Goal: Register for event/course

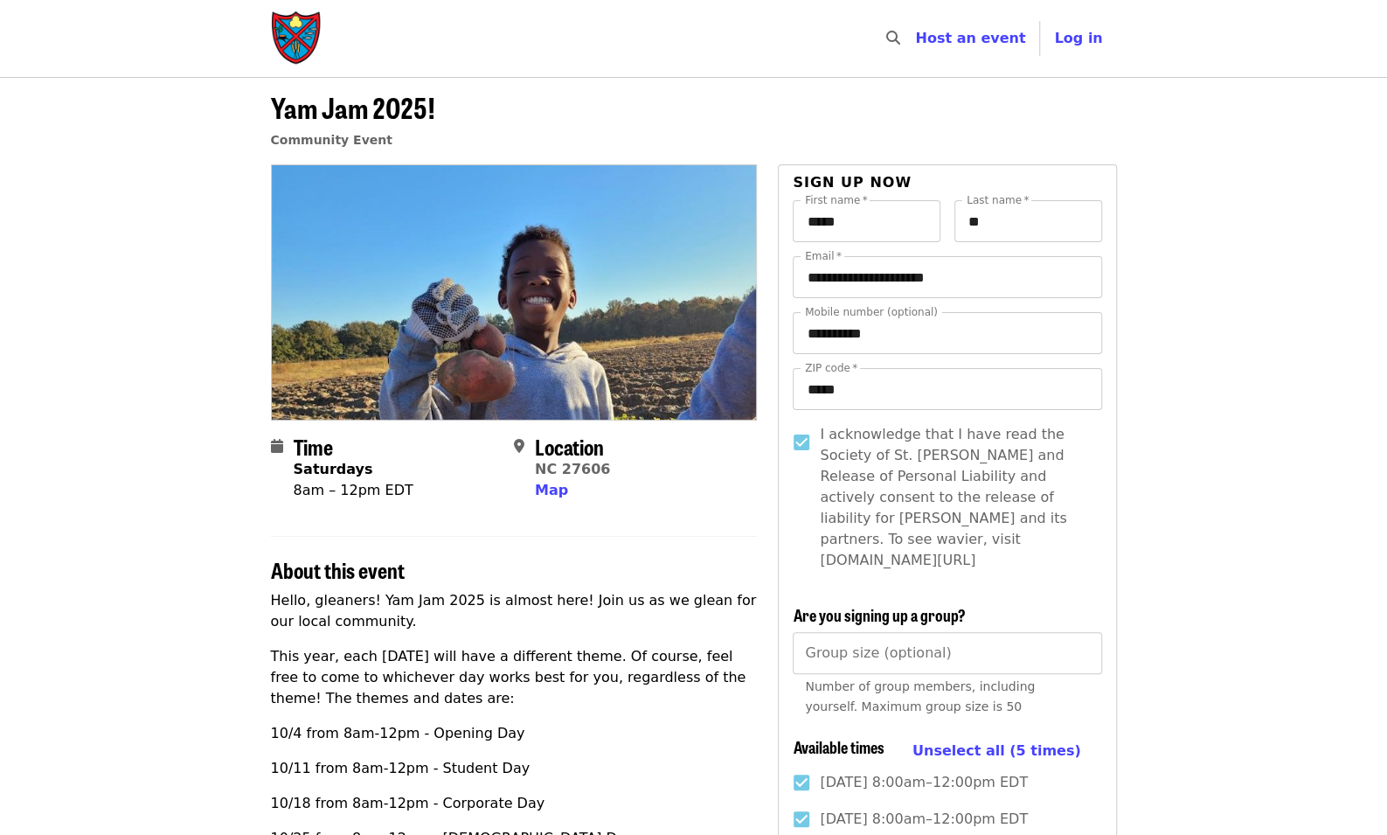
click at [506, 382] on img at bounding box center [514, 291] width 485 height 253
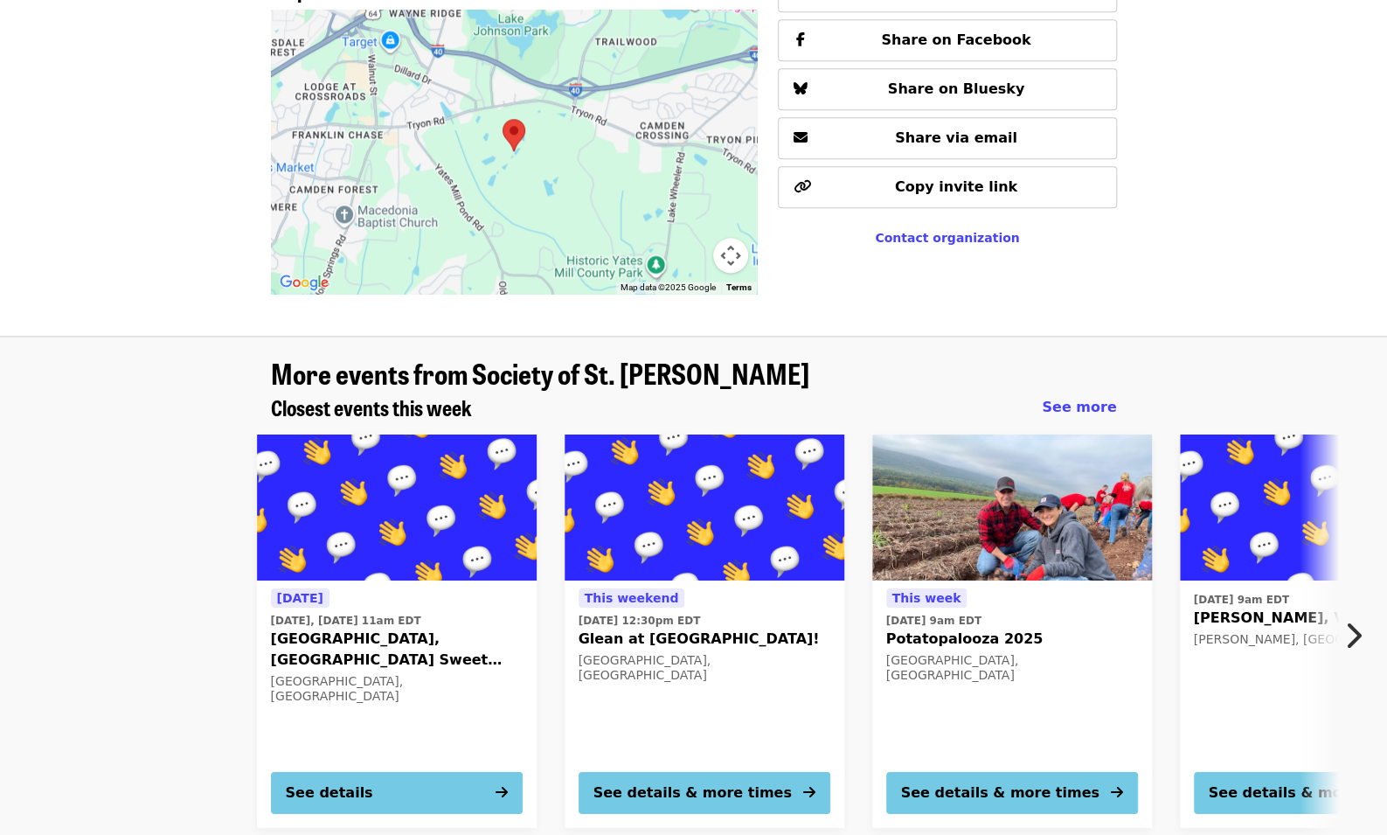
scroll to position [1313, 0]
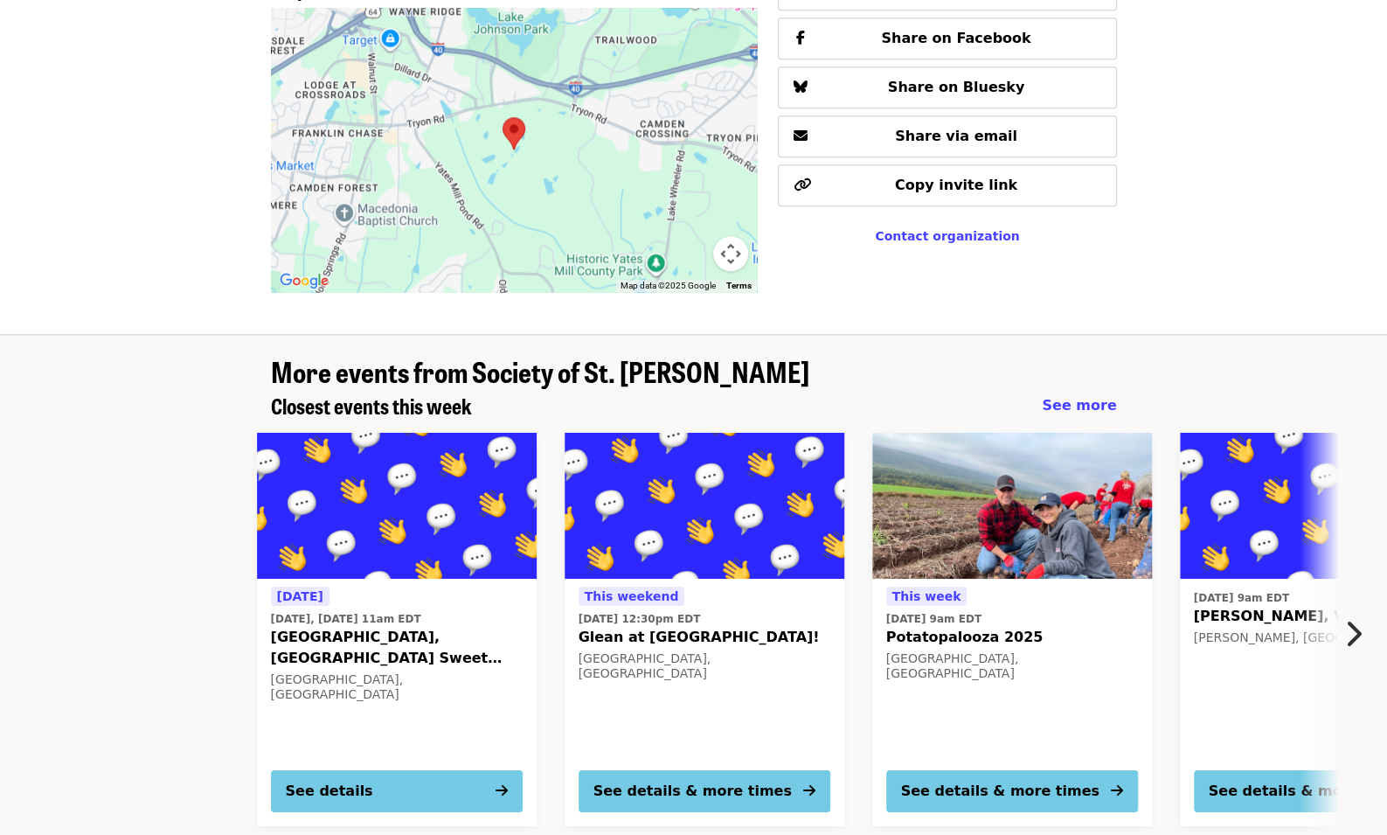
click at [989, 481] on img at bounding box center [1012, 506] width 280 height 147
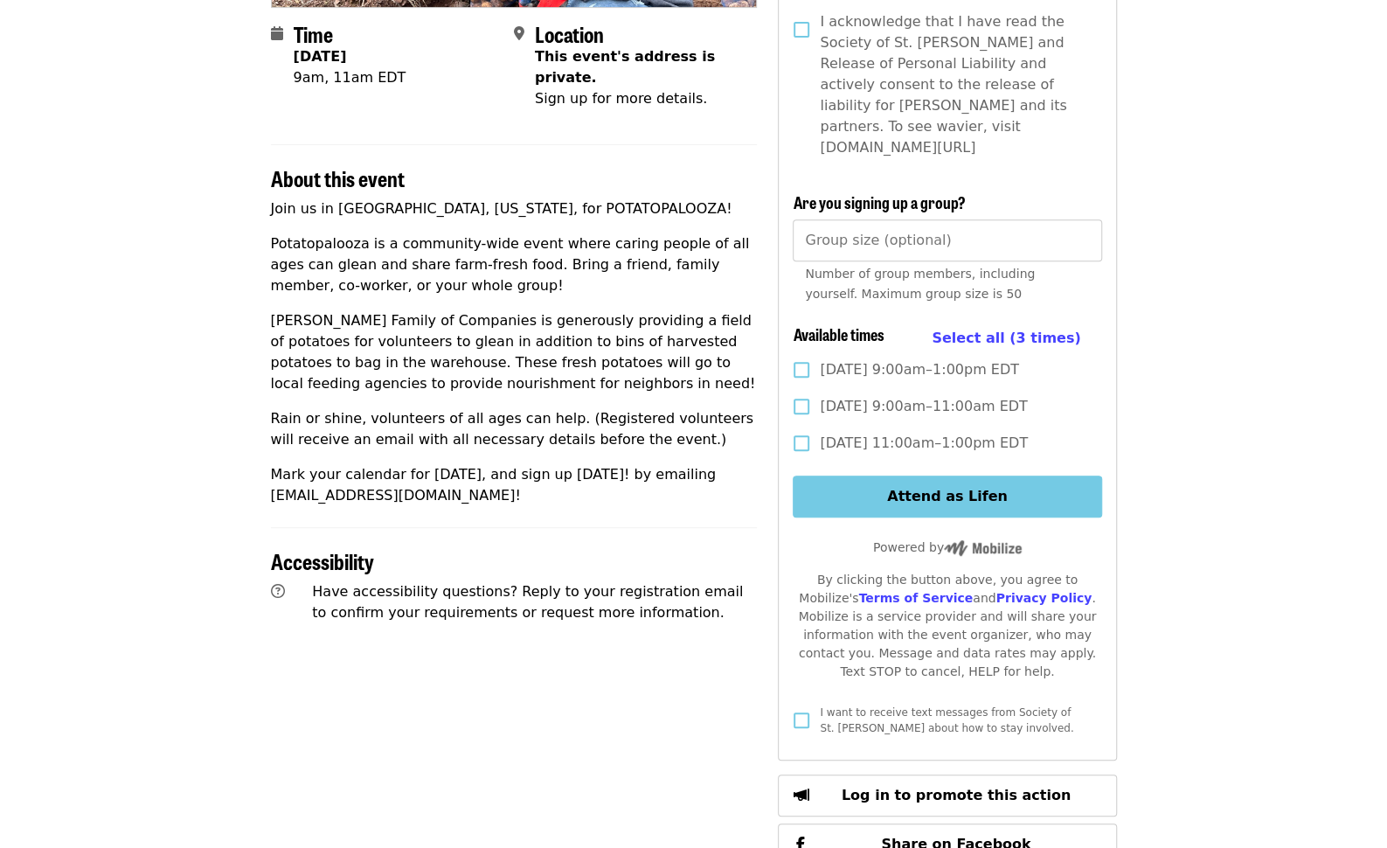
scroll to position [414, 0]
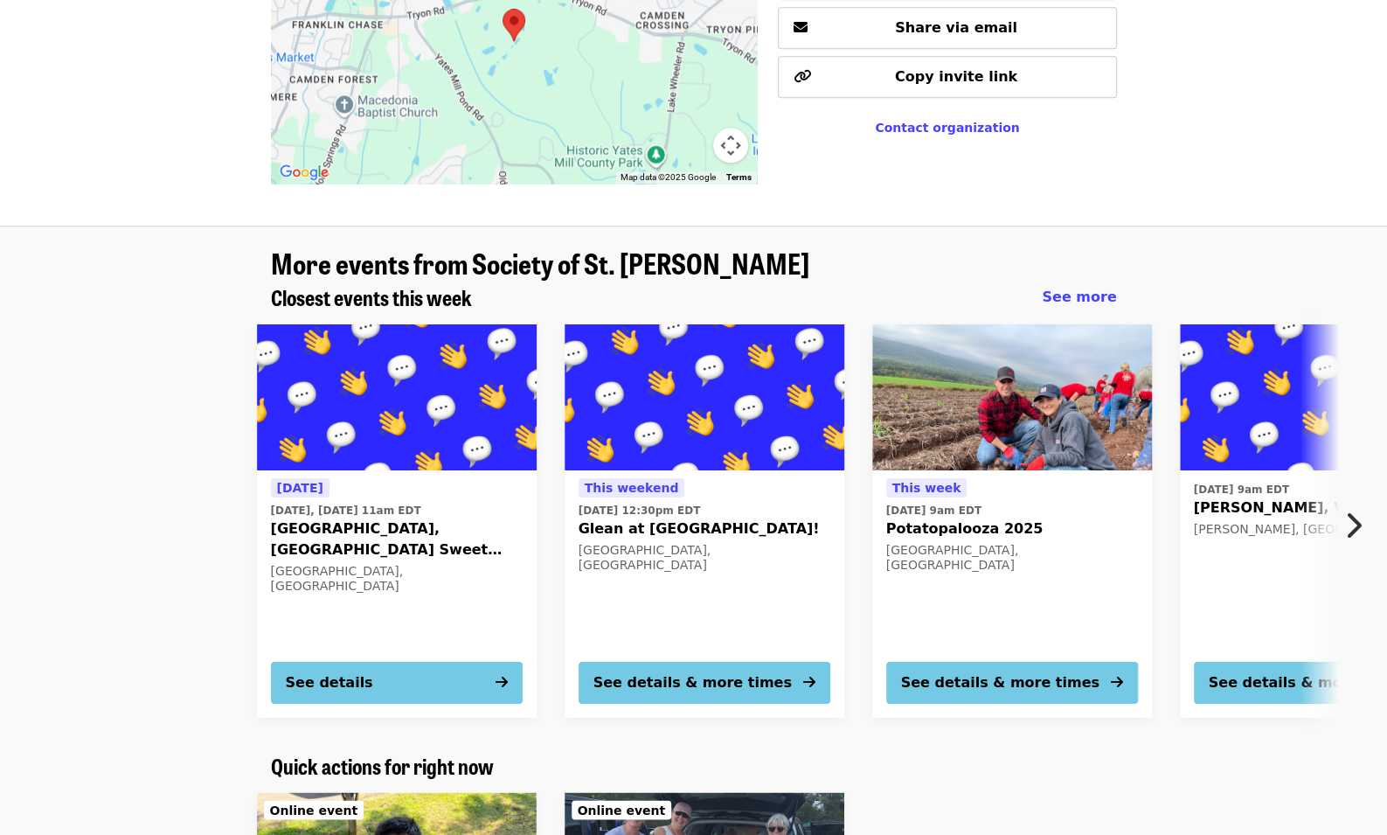
scroll to position [1424, 0]
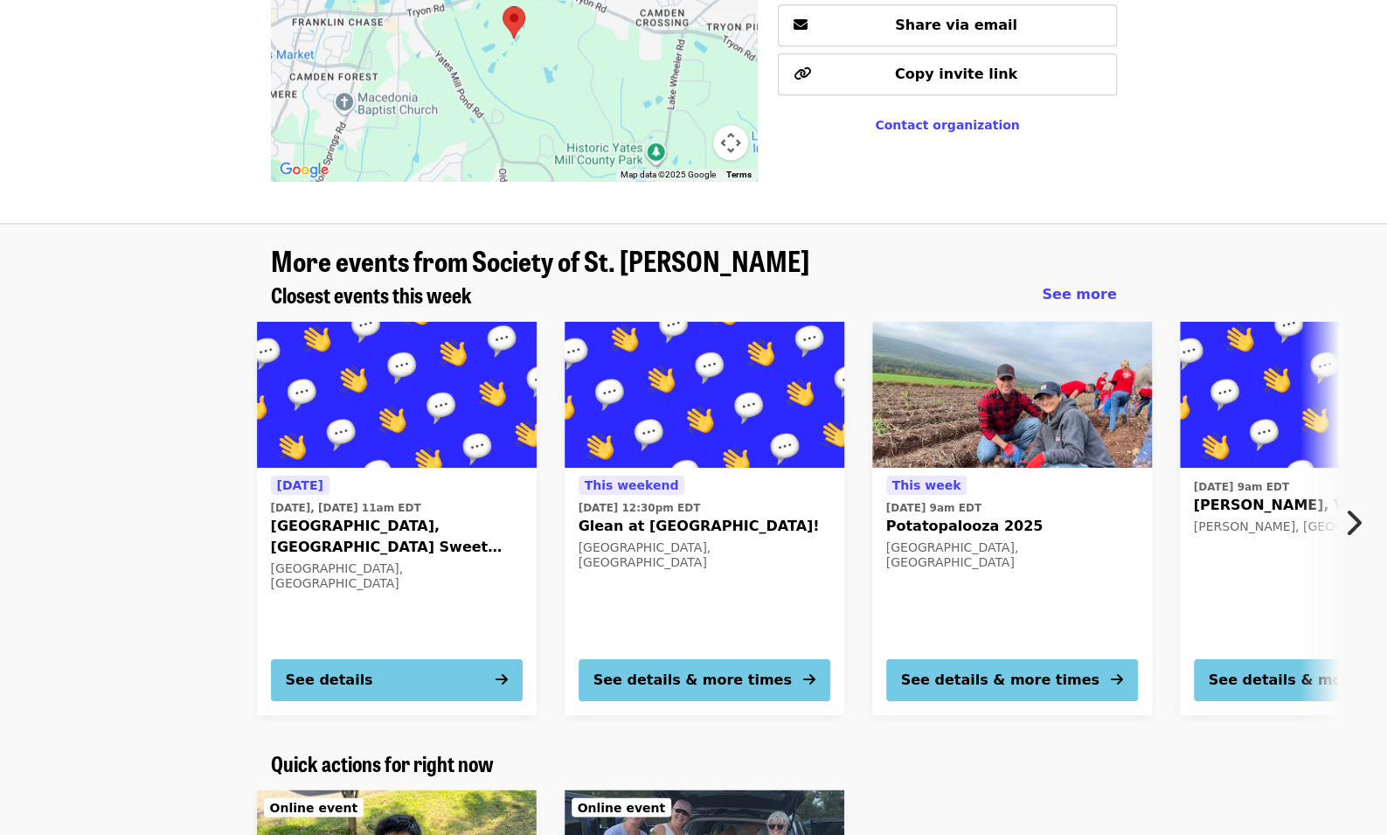
click at [1361, 506] on icon "chevron-right icon" at bounding box center [1352, 522] width 17 height 33
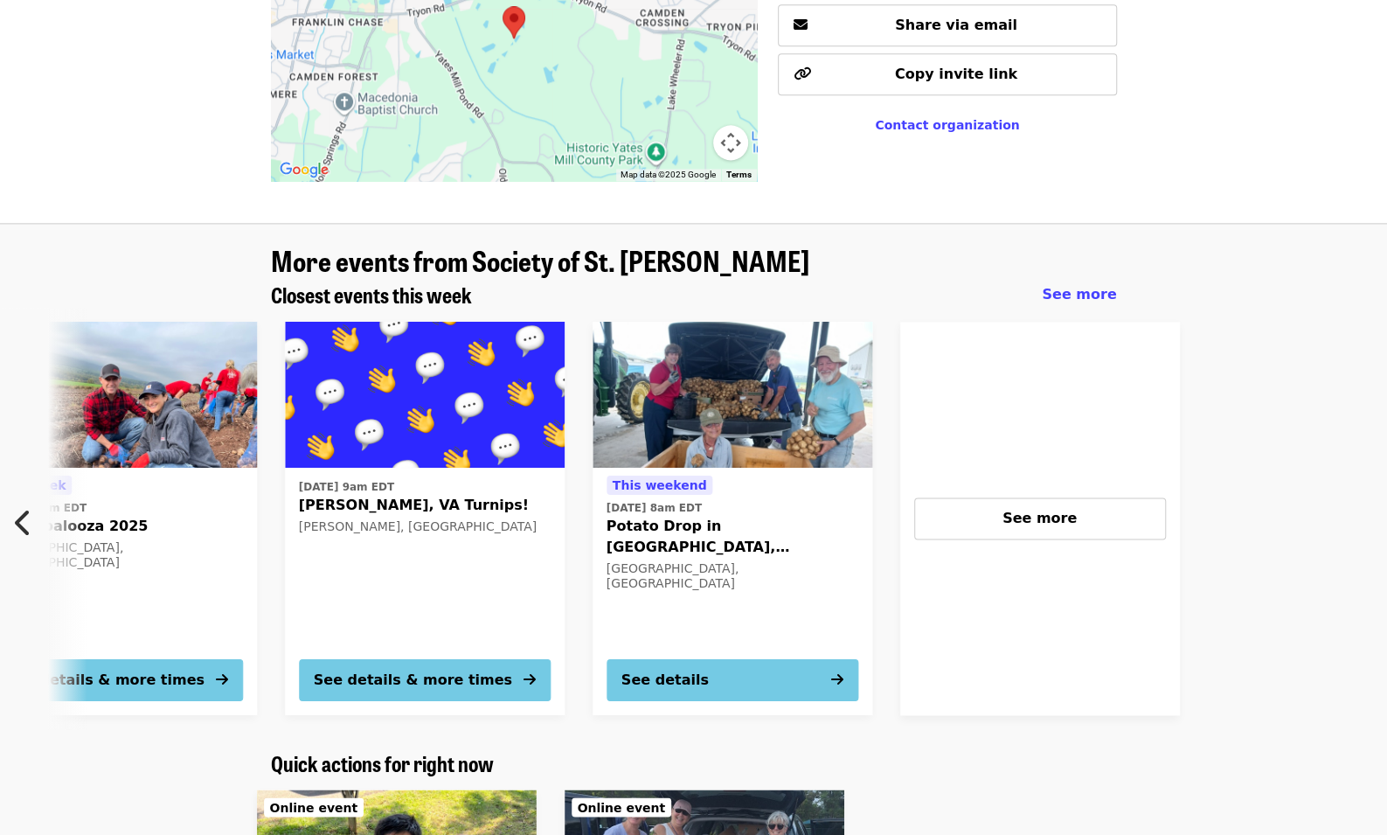
scroll to position [0, 940]
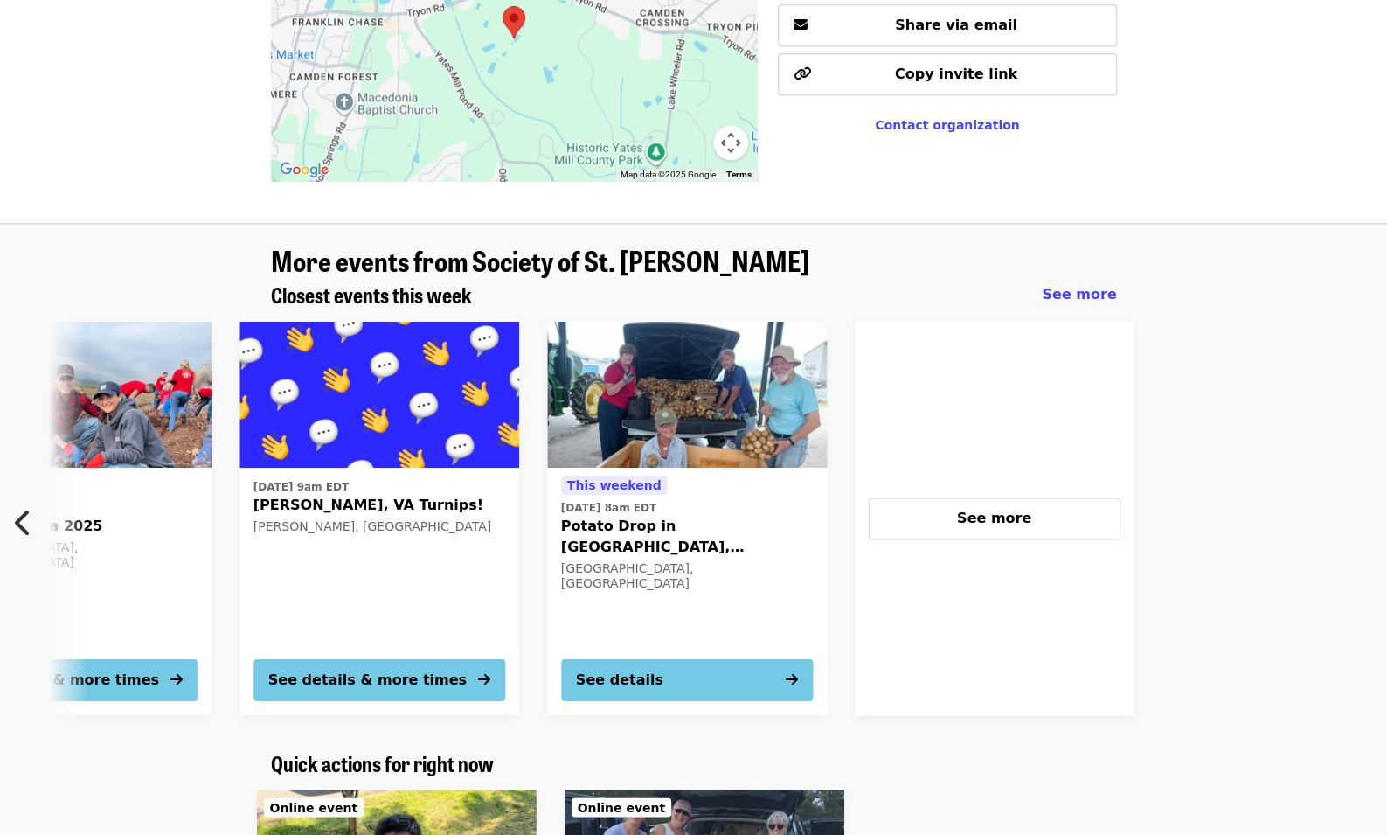
click at [1361, 460] on div at bounding box center [1356, 518] width 416 height 421
click at [997, 510] on span "See more" at bounding box center [994, 518] width 74 height 17
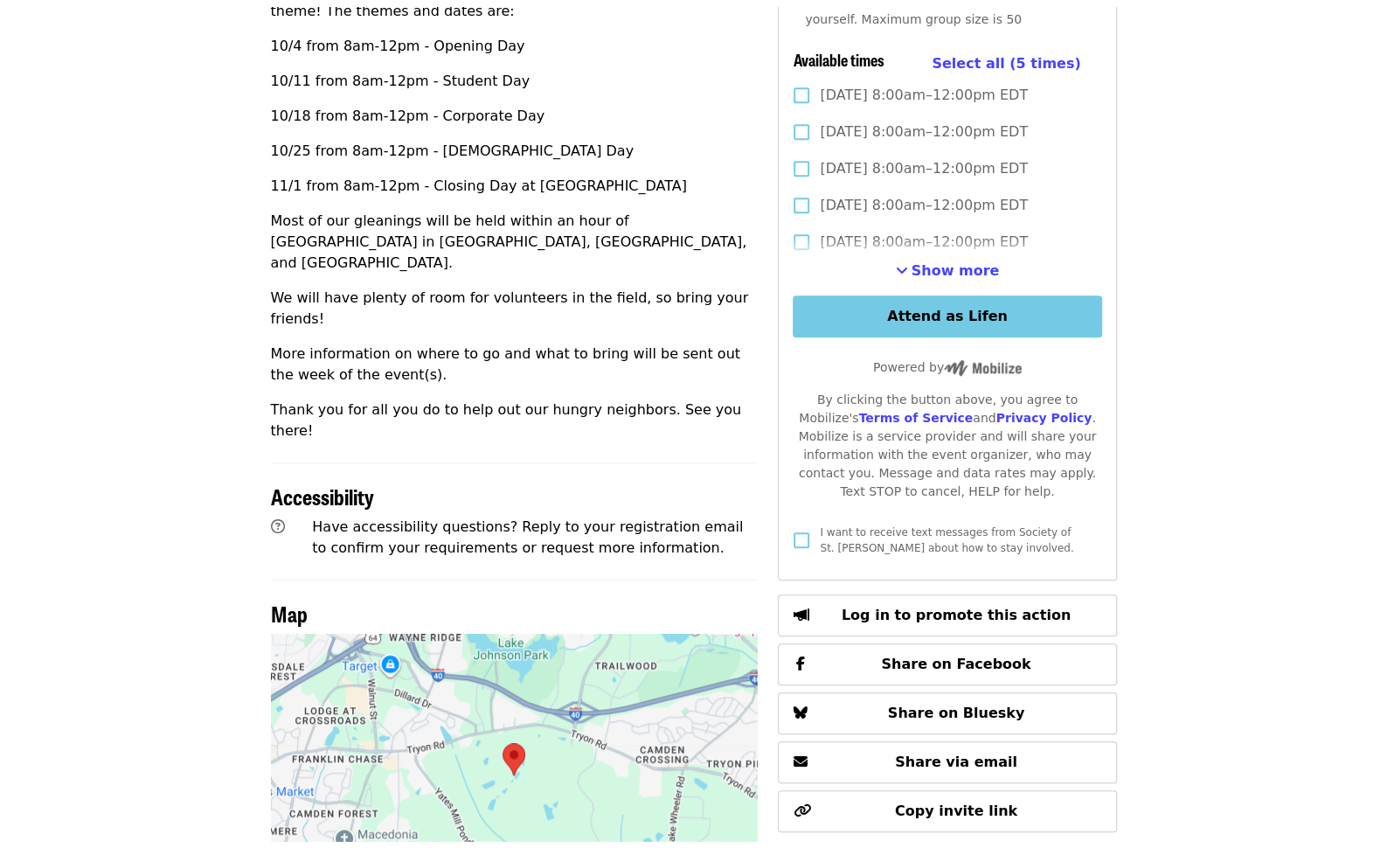
scroll to position [0, 0]
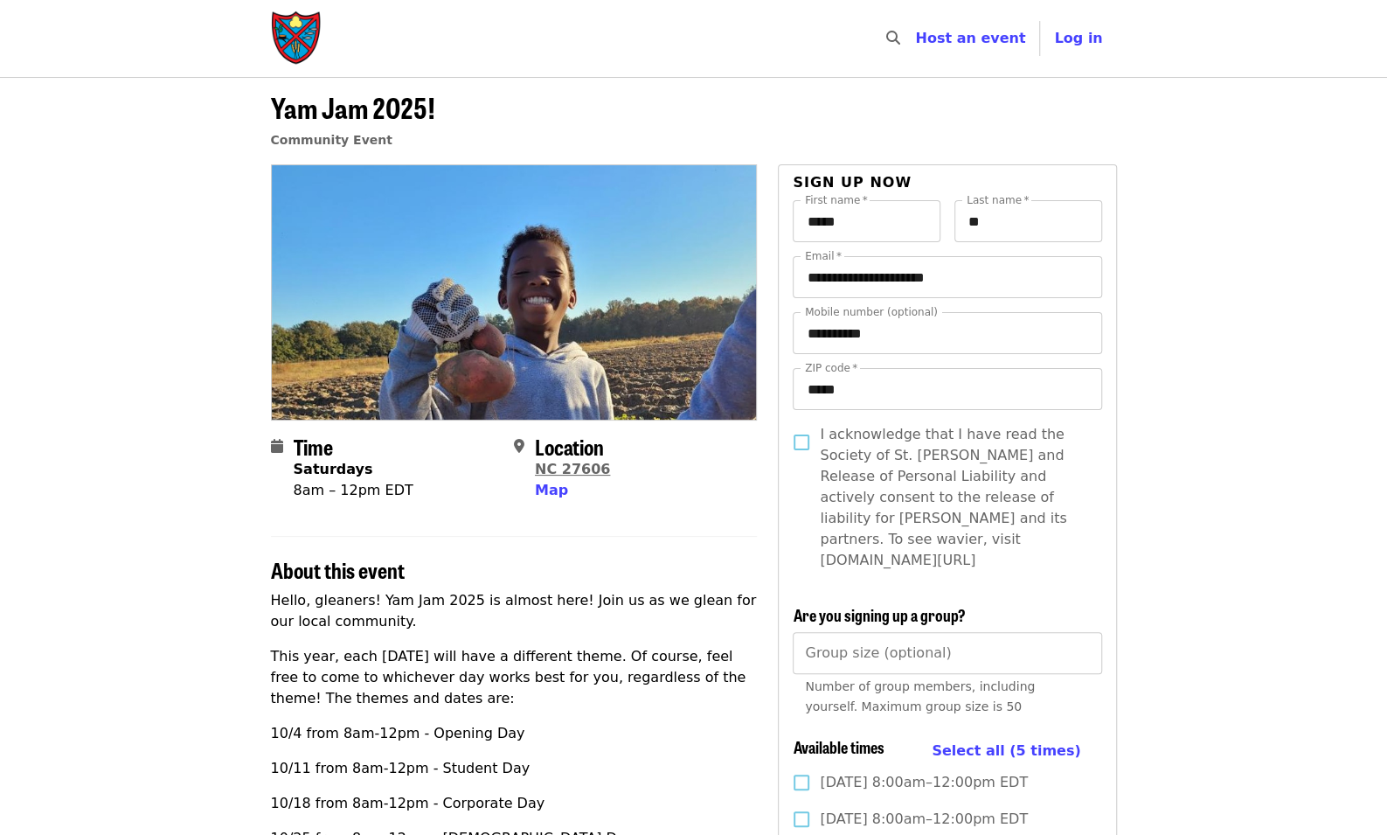
click at [579, 469] on link "NC 27606" at bounding box center [572, 469] width 75 height 17
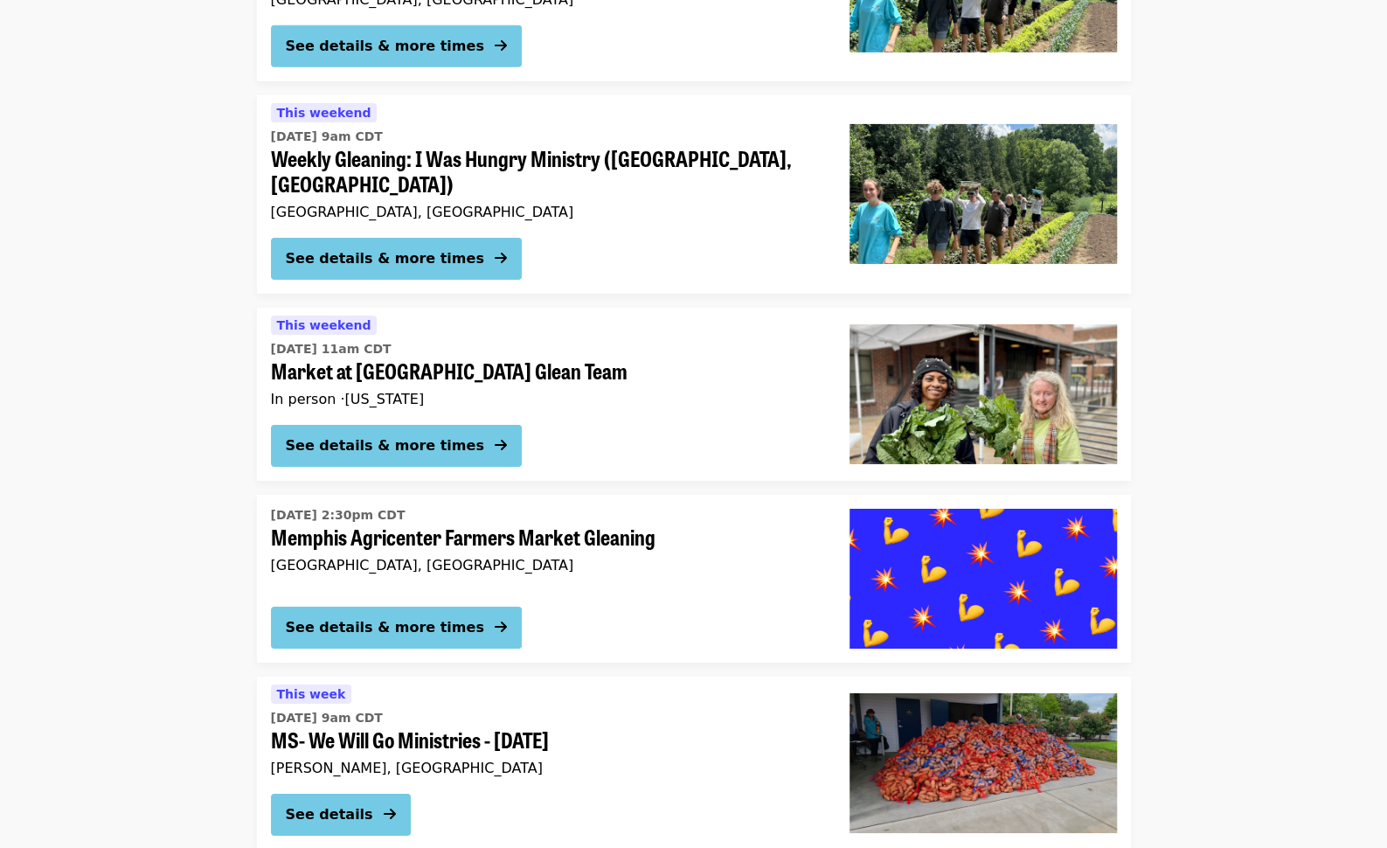
scroll to position [3562, 0]
